Goal: Find specific page/section

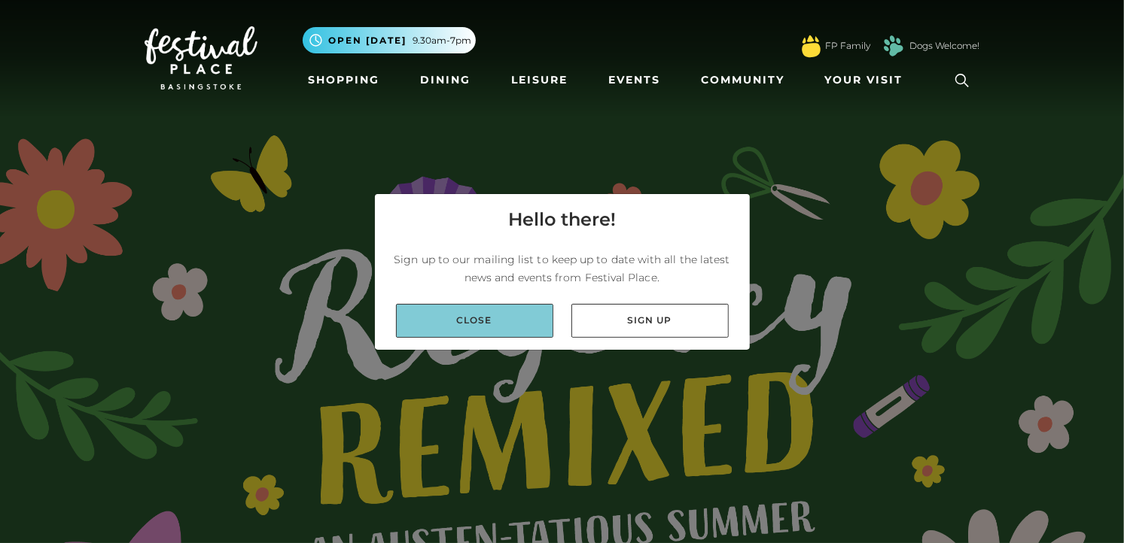
click at [509, 338] on link "Close" at bounding box center [474, 321] width 157 height 34
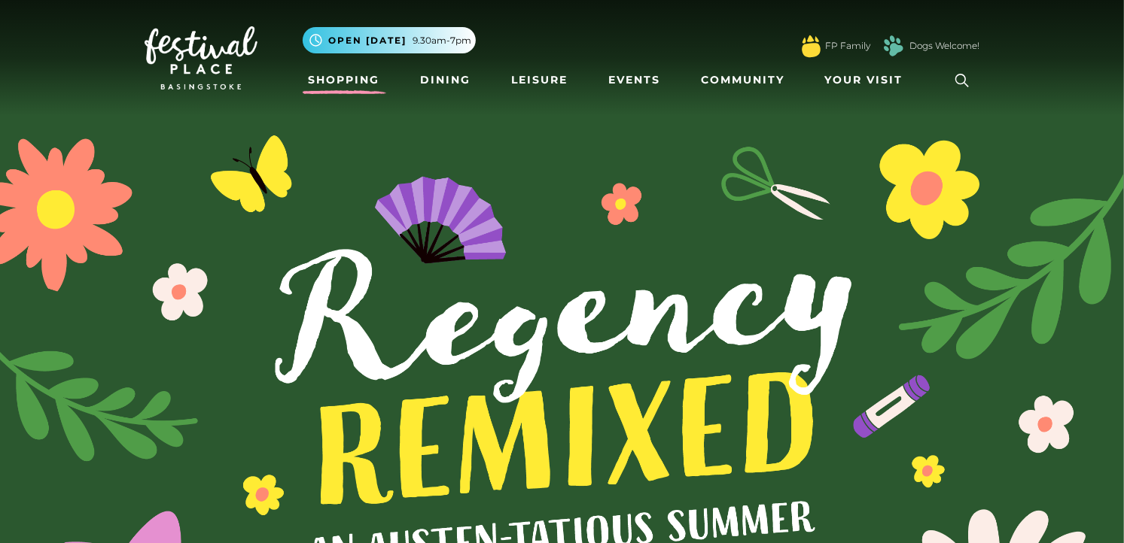
click at [336, 74] on link "Shopping" at bounding box center [345, 80] width 84 height 28
click at [339, 81] on link "Shopping" at bounding box center [345, 80] width 84 height 28
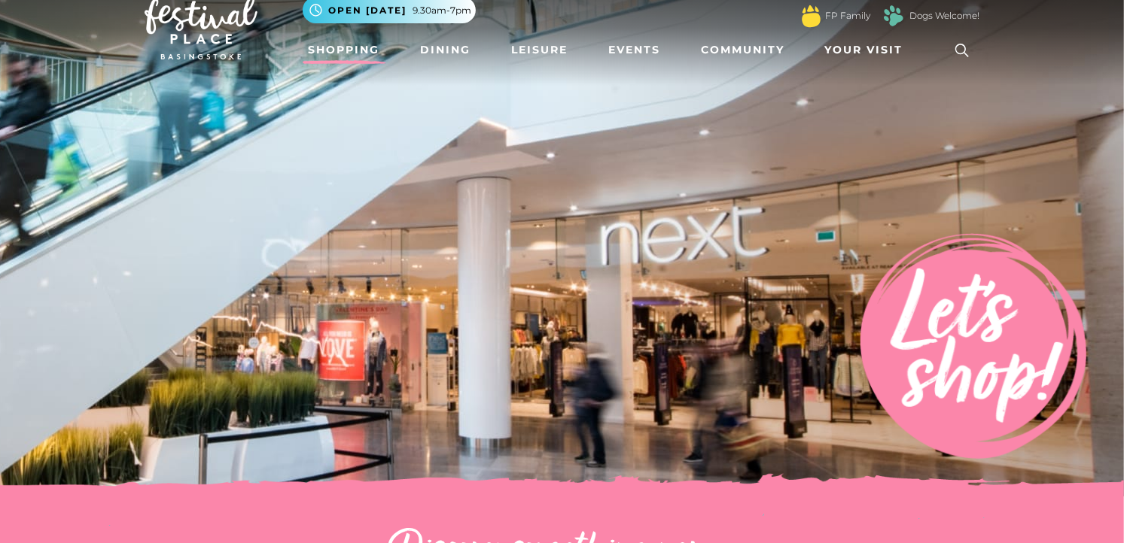
scroll to position [32, 0]
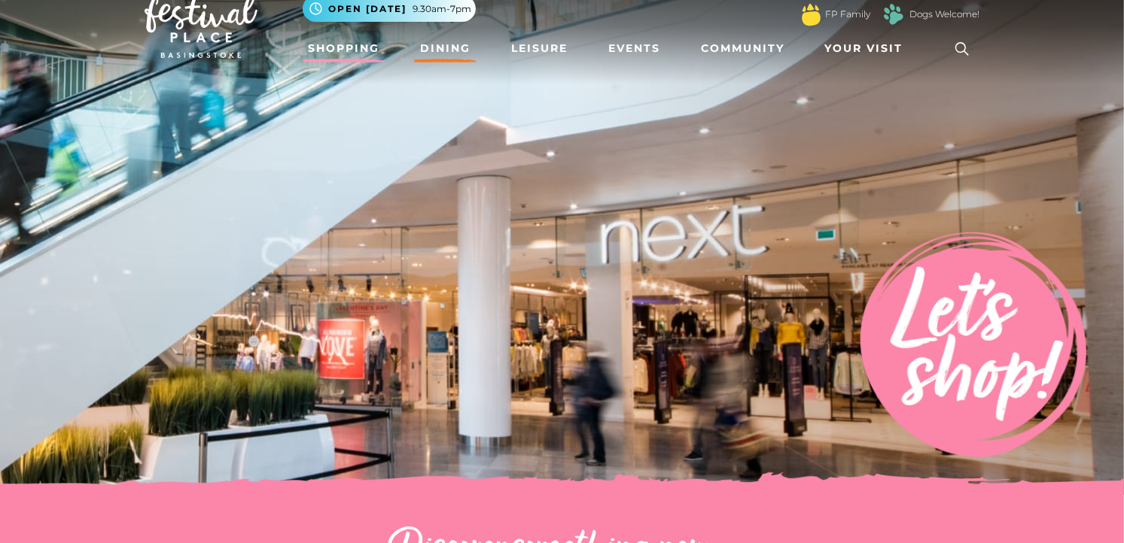
click at [444, 60] on link "Dining" at bounding box center [445, 49] width 62 height 28
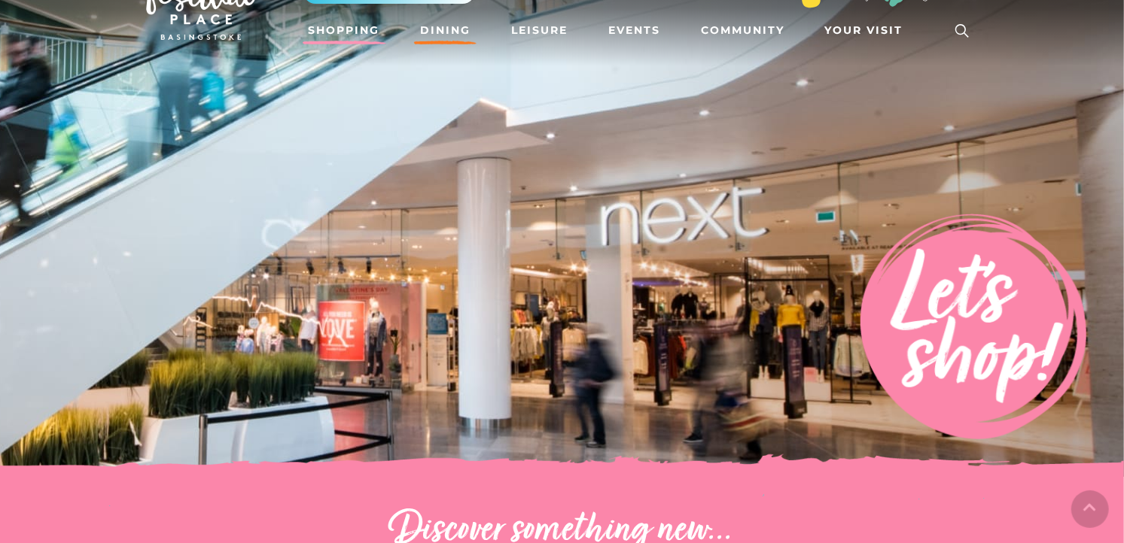
scroll to position [104, 0]
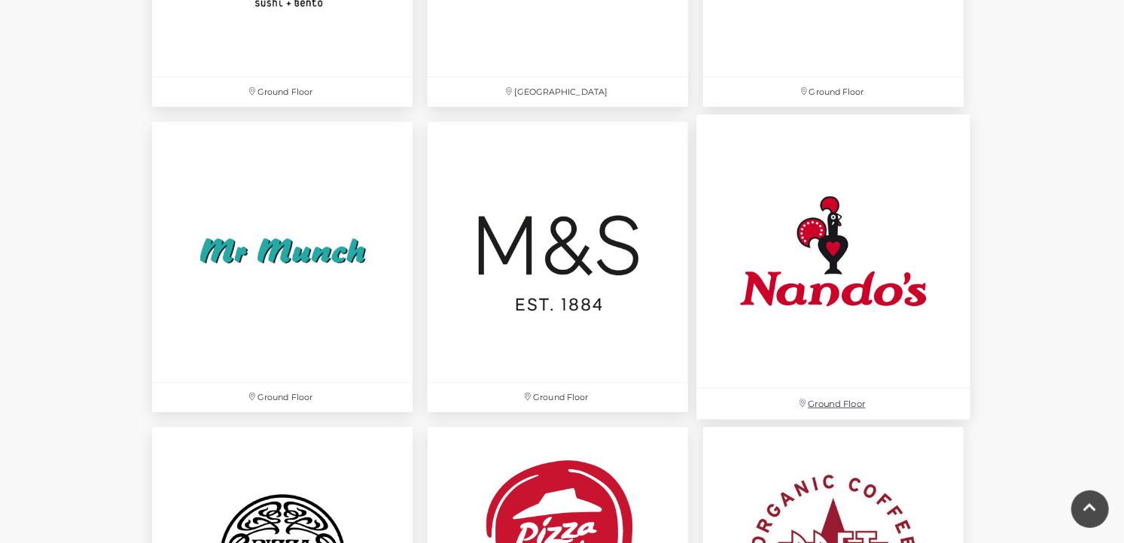
click at [912, 239] on img at bounding box center [833, 251] width 274 height 274
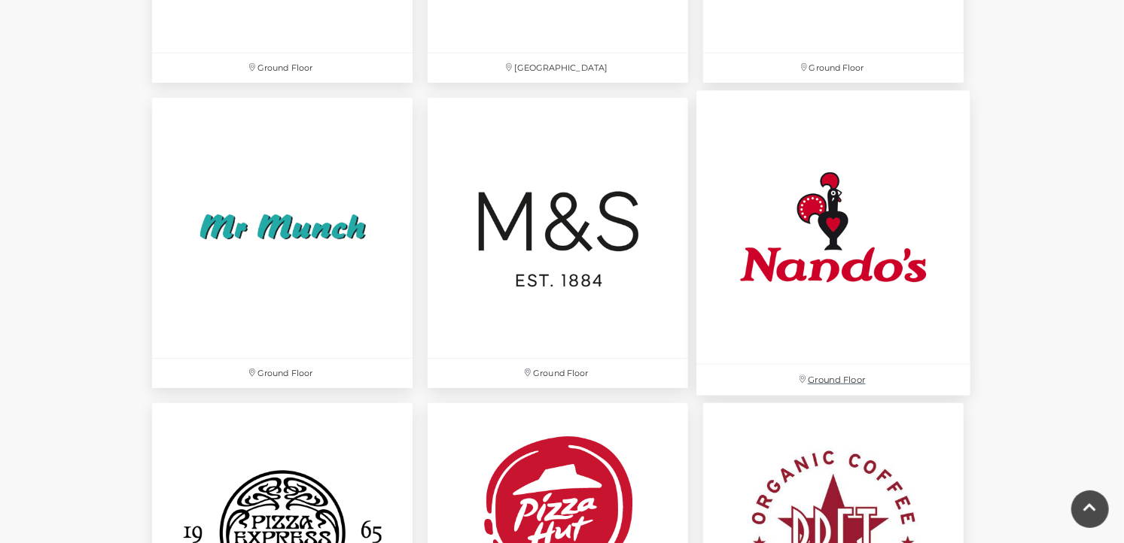
scroll to position [3700, 0]
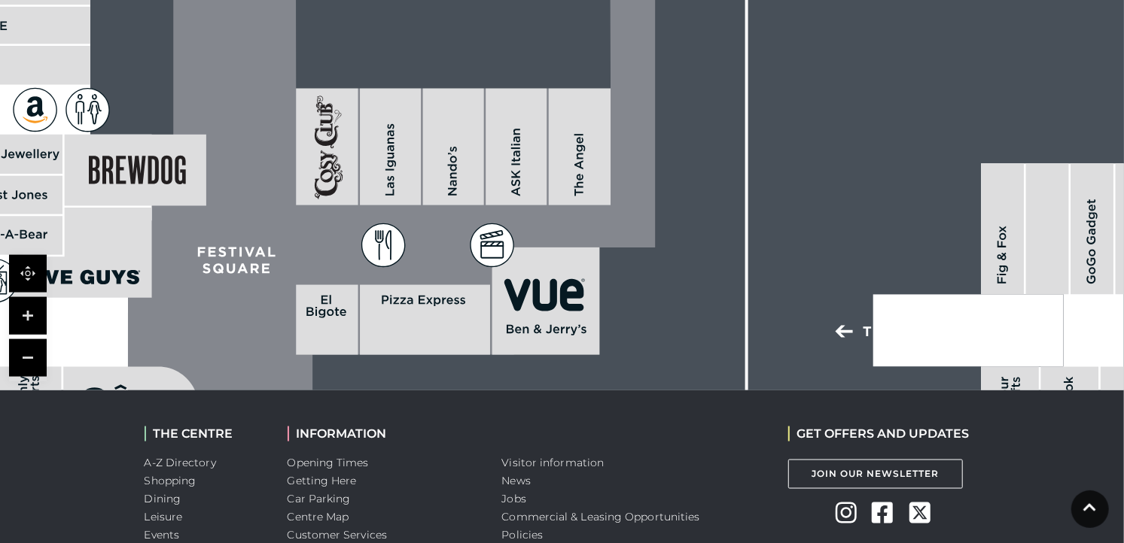
scroll to position [1222, 0]
